Goal: Task Accomplishment & Management: Manage account settings

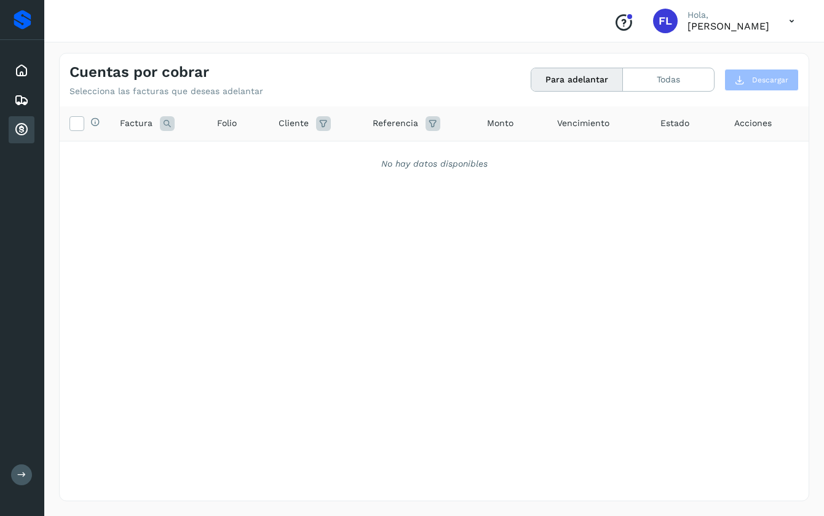
click at [24, 125] on icon at bounding box center [21, 129] width 15 height 15
click at [22, 68] on icon at bounding box center [21, 70] width 15 height 15
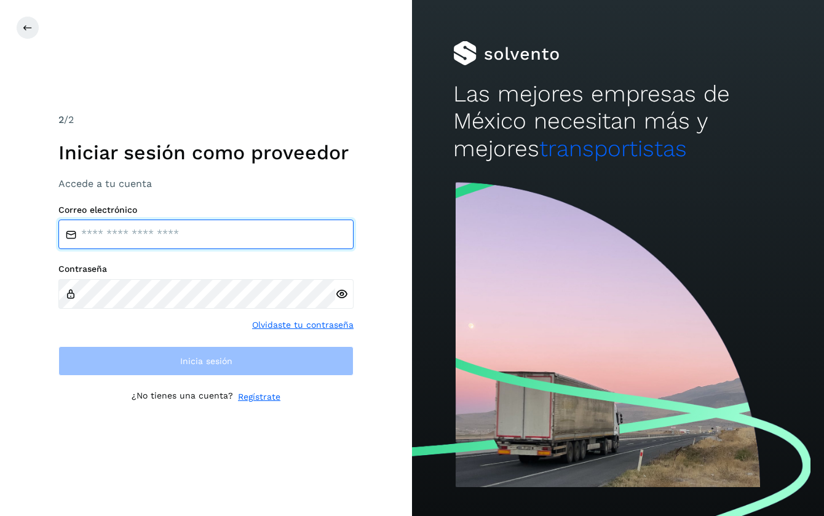
type input "**********"
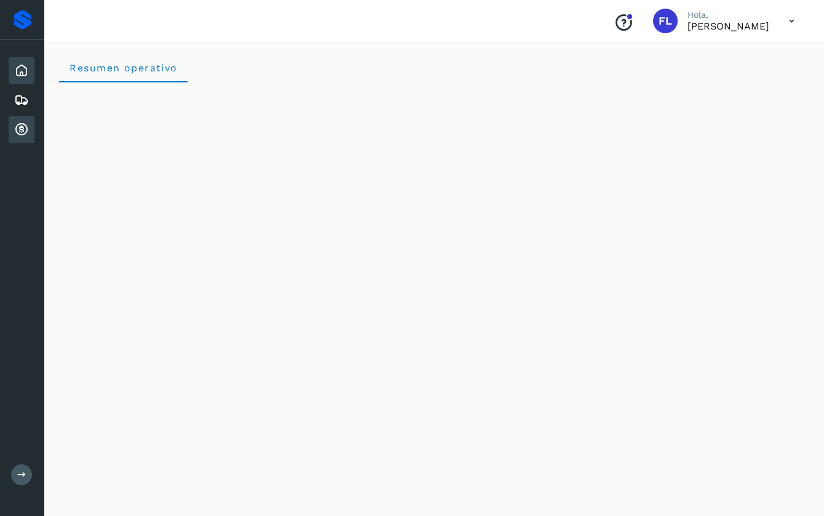
click at [26, 131] on icon at bounding box center [21, 129] width 15 height 15
